Goal: Find specific page/section: Find specific page/section

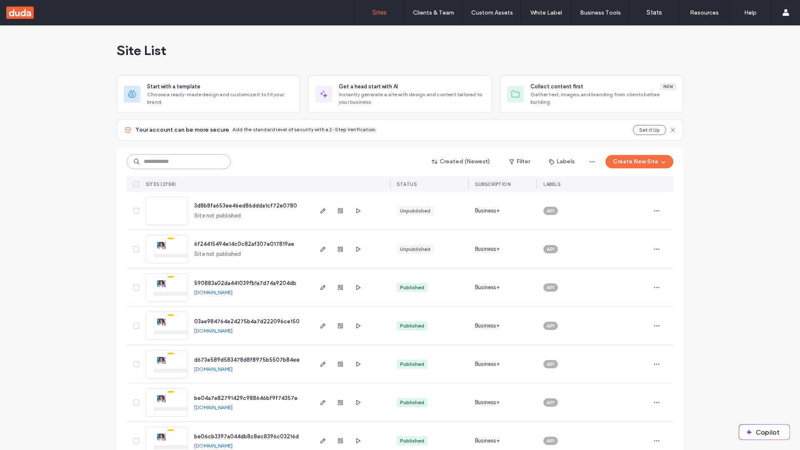
click at [179, 162] on input at bounding box center [179, 161] width 104 height 15
type input "**********"
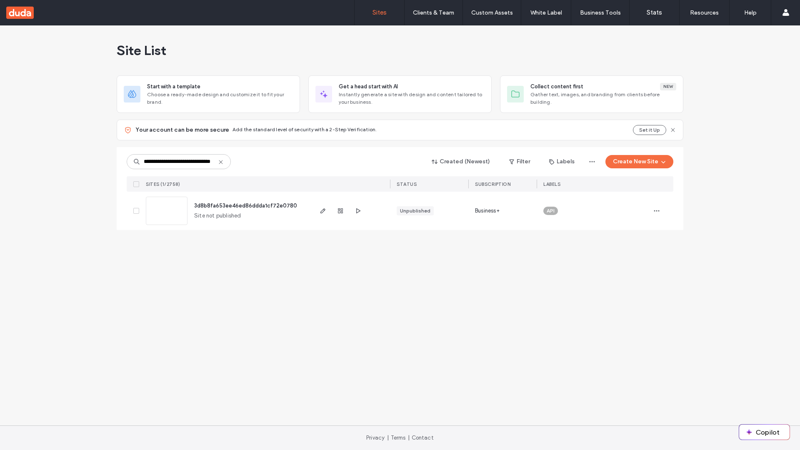
click at [246, 205] on span "3d8b8fa653ee46ed86ddda1cf72e0780" at bounding box center [245, 205] width 103 height 6
